Goal: Task Accomplishment & Management: Use online tool/utility

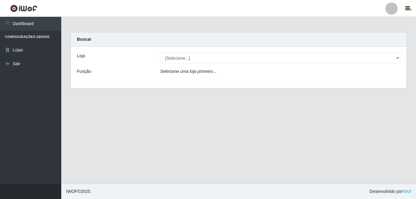
click at [184, 58] on select "[Selecione...] Bemais Supermercados - B7 Oitizeiro" at bounding box center [280, 58] width 241 height 11
click at [193, 82] on div "Loja [Selecione...] Bemais Supermercados - B7 Oitizeiro Função Selecione uma lo…" at bounding box center [239, 68] width 336 height 42
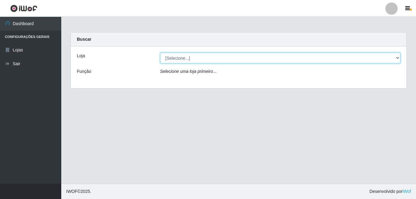
click at [198, 56] on select "[Selecione...] Bemais Supermercados - B7 Oitizeiro" at bounding box center [280, 58] width 241 height 11
select select "411"
click at [160, 53] on select "[Selecione...] Bemais Supermercados - B7 Oitizeiro" at bounding box center [280, 58] width 241 height 11
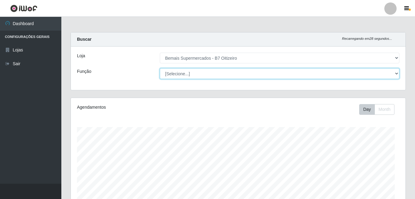
click at [199, 74] on select "[Selecione...] ASG ASG + ASG ++ Auxiliar de Estacionamento Auxiliar de Estacion…" at bounding box center [279, 73] width 239 height 11
click at [199, 73] on select "[Selecione...] ASG ASG + ASG ++ Auxiliar de Estacionamento Auxiliar de Estacion…" at bounding box center [279, 73] width 239 height 11
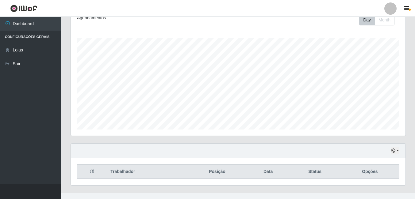
scroll to position [99, 0]
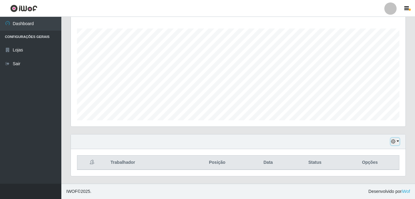
click at [393, 139] on button "button" at bounding box center [395, 141] width 9 height 7
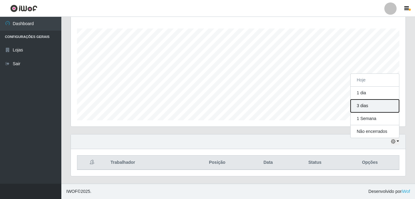
click at [374, 107] on button "3 dias" at bounding box center [374, 106] width 48 height 13
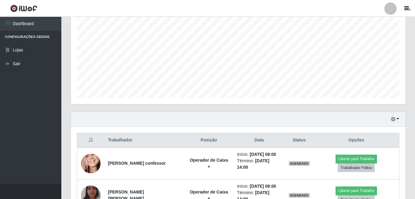
scroll to position [258, 0]
